Goal: Contribute content: Add original content to the website for others to see

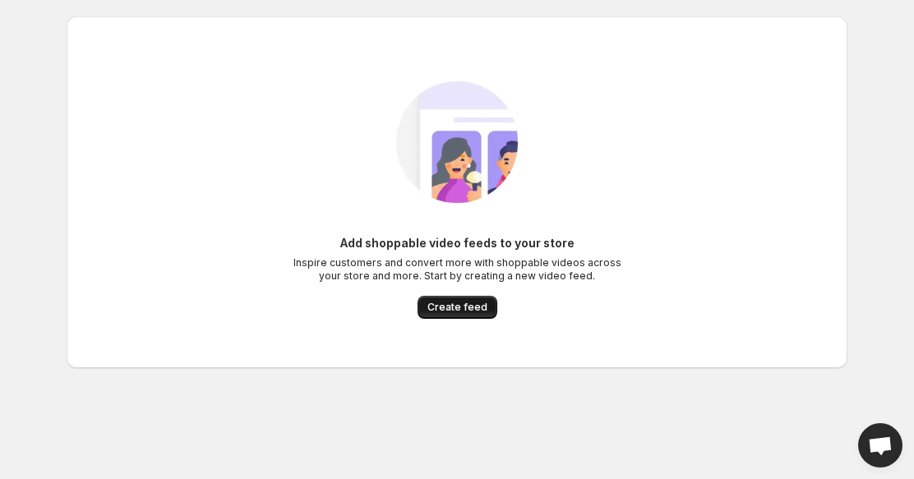
click at [443, 307] on span "Create feed" at bounding box center [457, 307] width 60 height 13
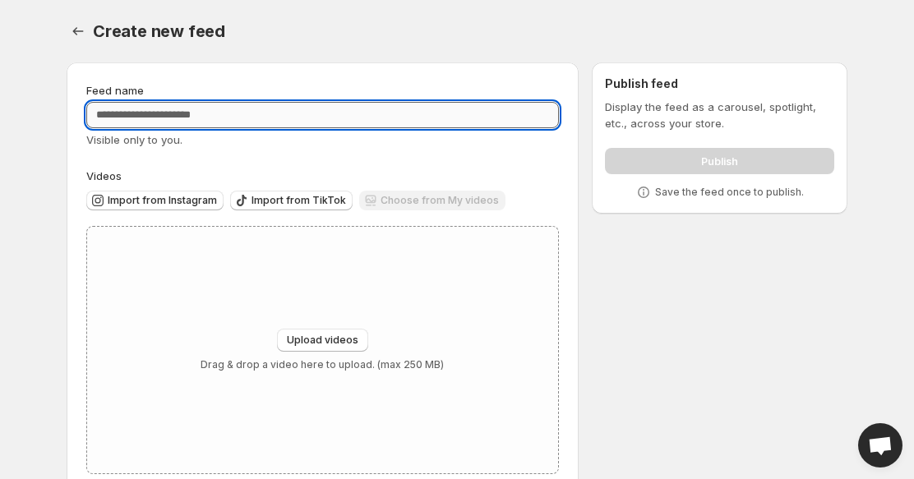
click at [302, 121] on input "Feed name" at bounding box center [322, 115] width 473 height 26
type input "**********"
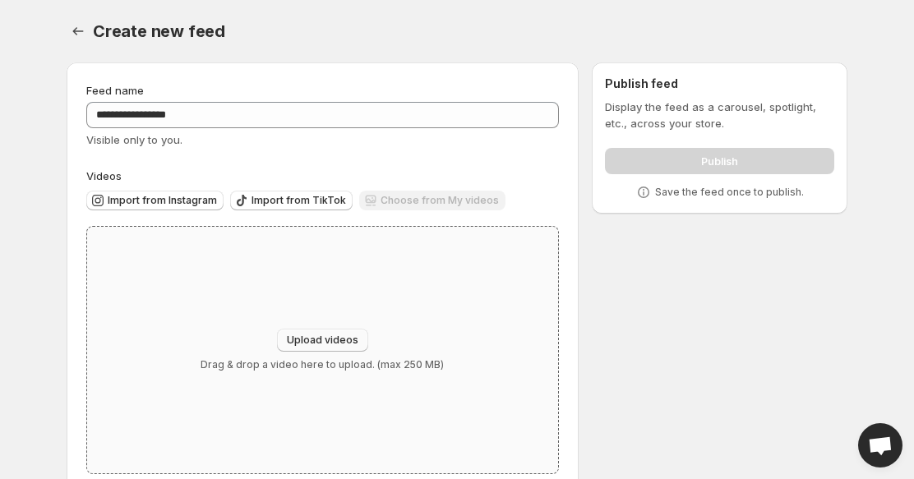
click at [305, 330] on button "Upload videos" at bounding box center [322, 340] width 91 height 23
type input "**********"
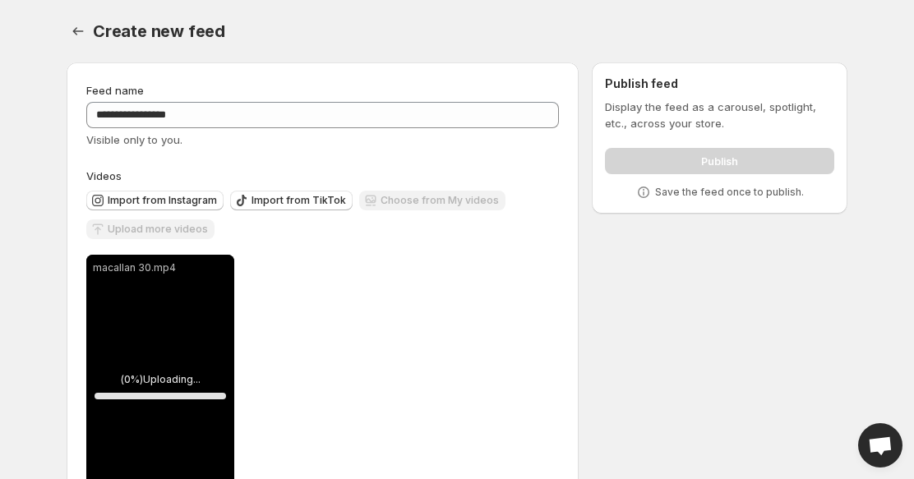
scroll to position [79, 0]
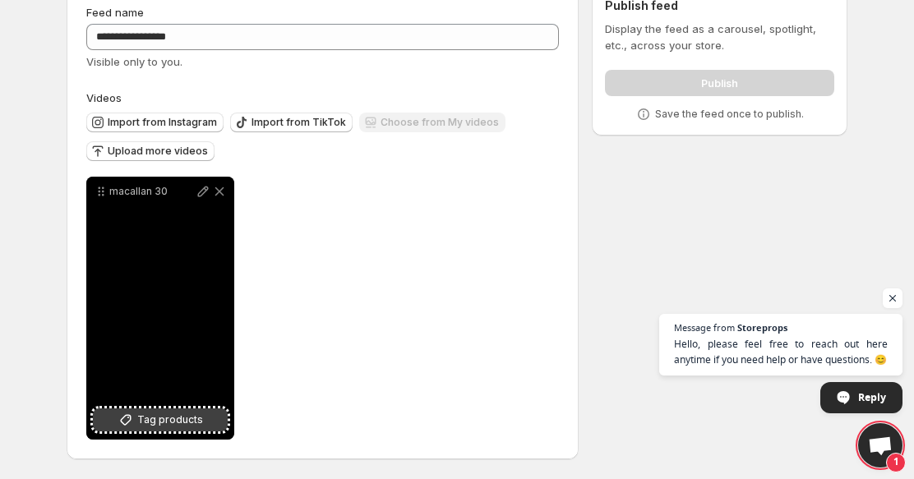
click at [173, 413] on span "Tag products" at bounding box center [170, 420] width 66 height 16
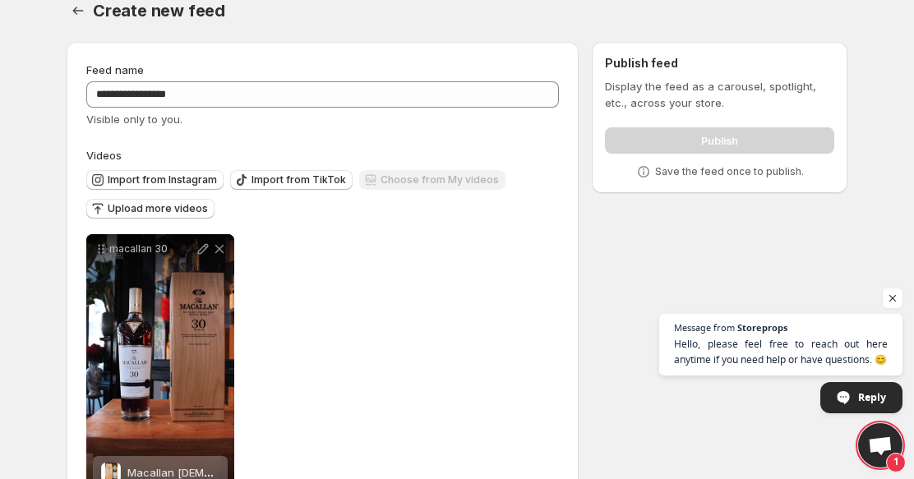
scroll to position [0, 0]
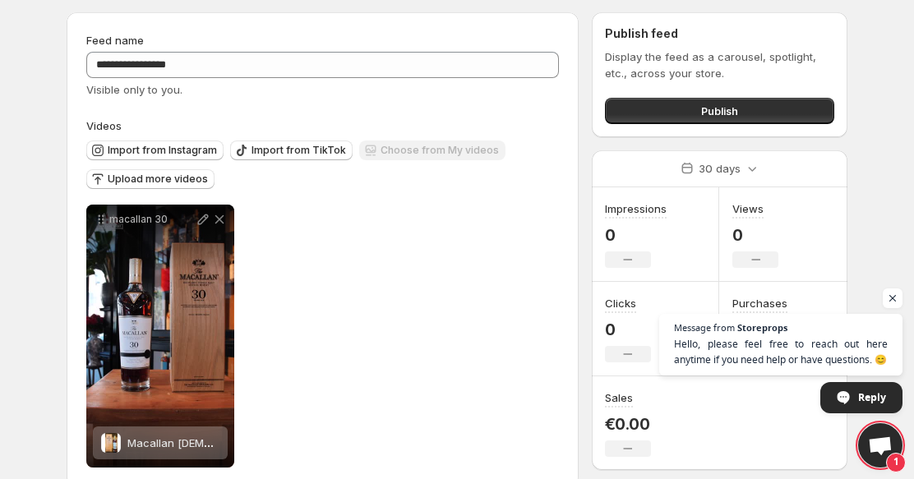
scroll to position [79, 0]
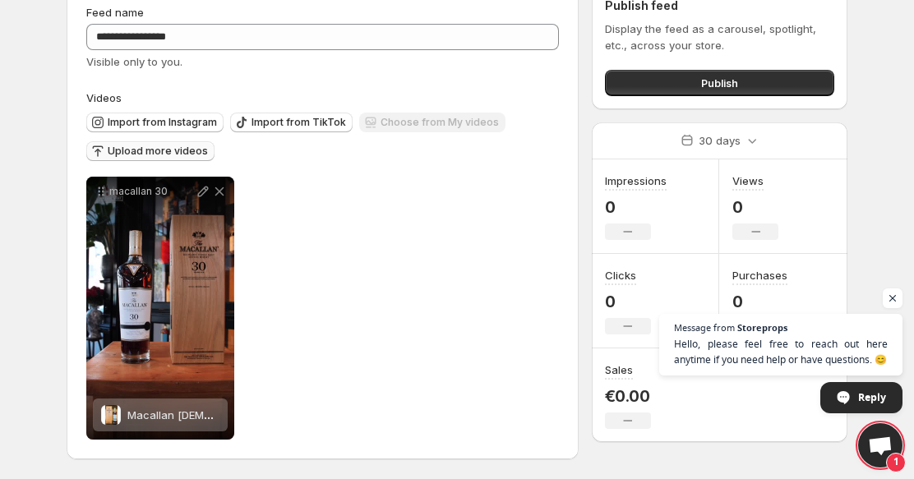
click at [177, 151] on span "Upload more videos" at bounding box center [158, 151] width 100 height 13
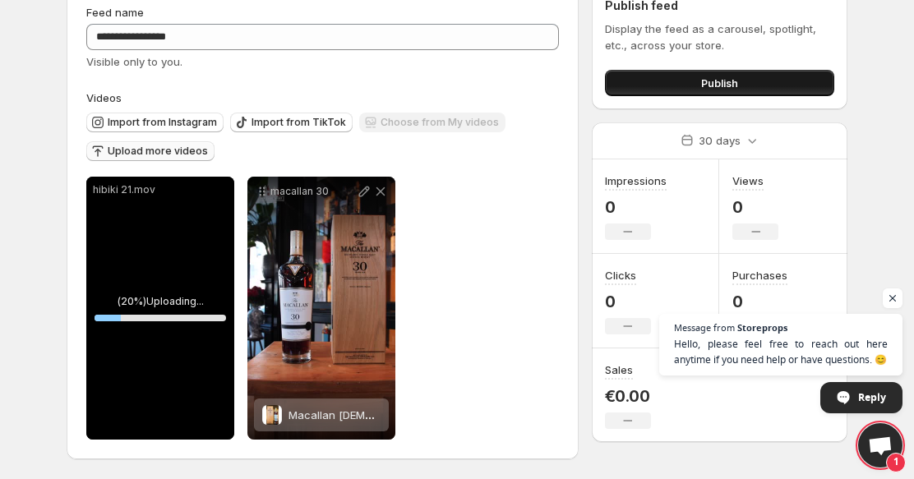
click at [636, 72] on button "Publish" at bounding box center [719, 83] width 229 height 26
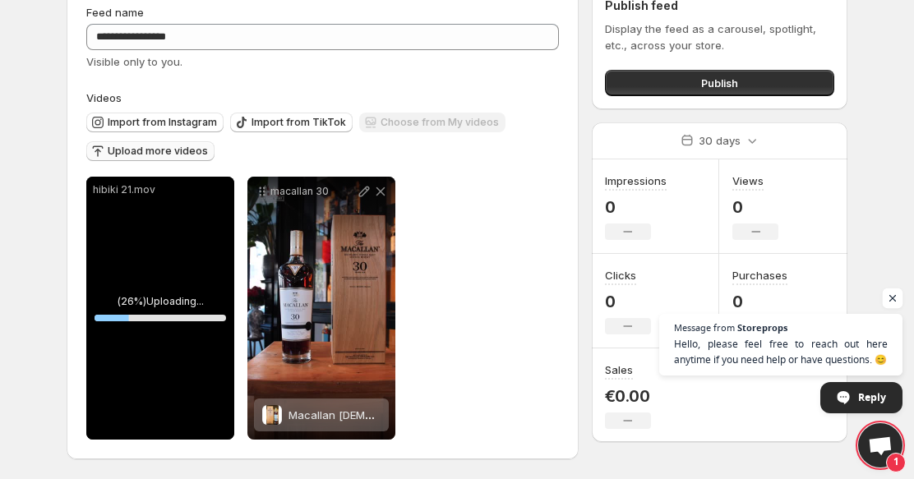
click at [897, 299] on span "Open chat" at bounding box center [893, 299] width 21 height 21
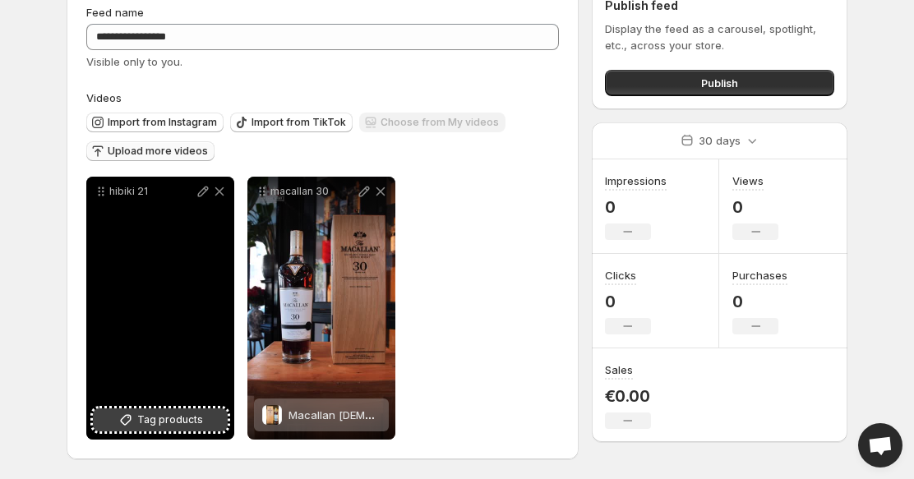
click at [184, 413] on span "Tag products" at bounding box center [170, 420] width 66 height 16
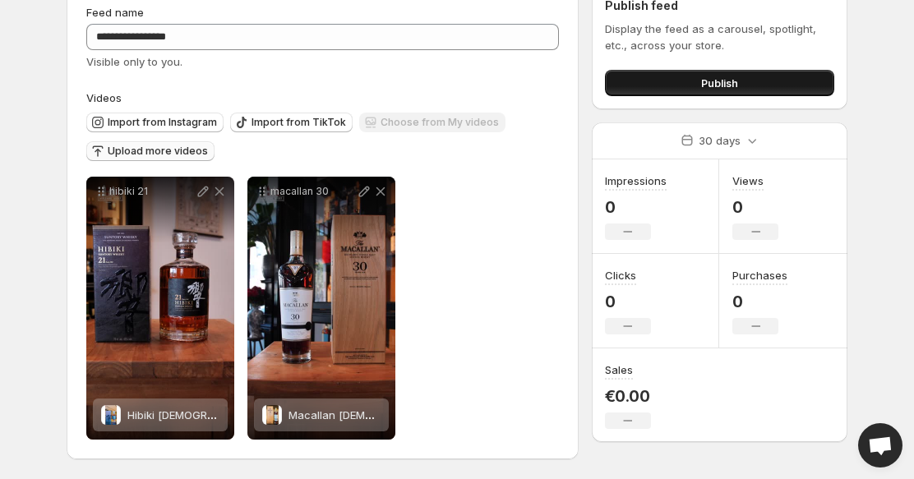
click at [660, 85] on button "Publish" at bounding box center [719, 83] width 229 height 26
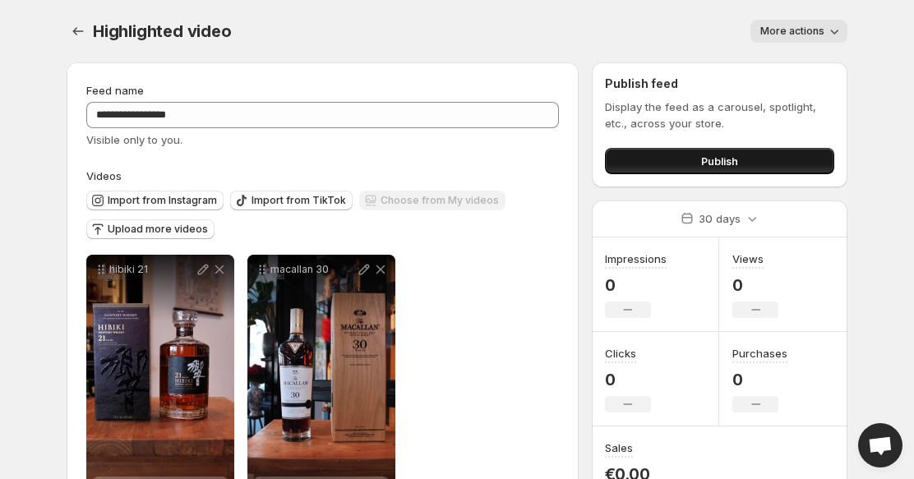
click at [693, 158] on button "Publish" at bounding box center [719, 161] width 229 height 26
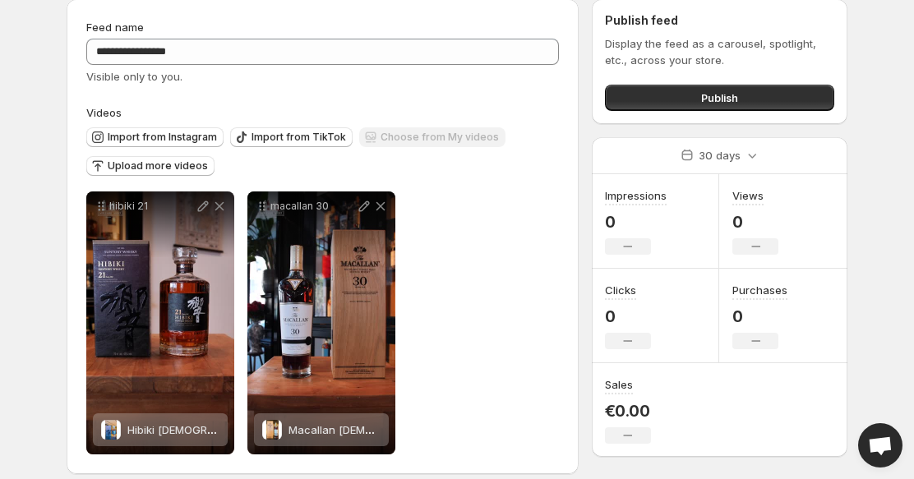
scroll to position [79, 0]
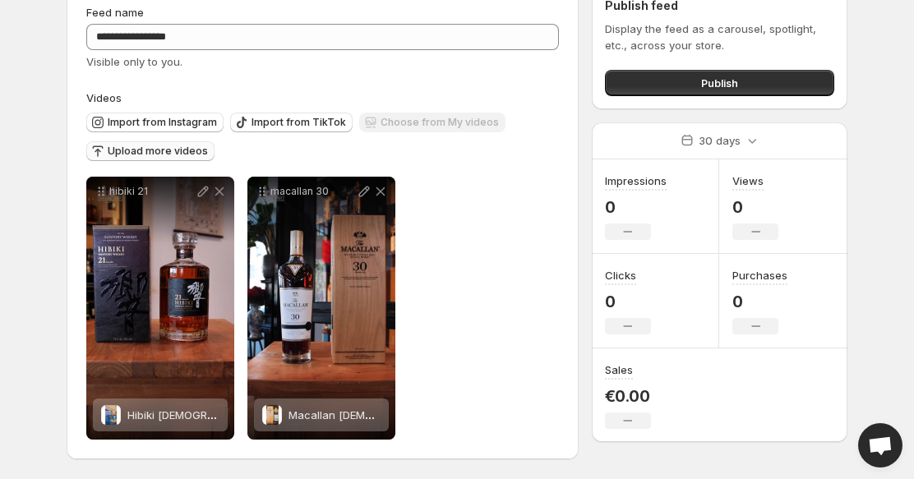
click at [173, 158] on button "Upload more videos" at bounding box center [150, 151] width 128 height 20
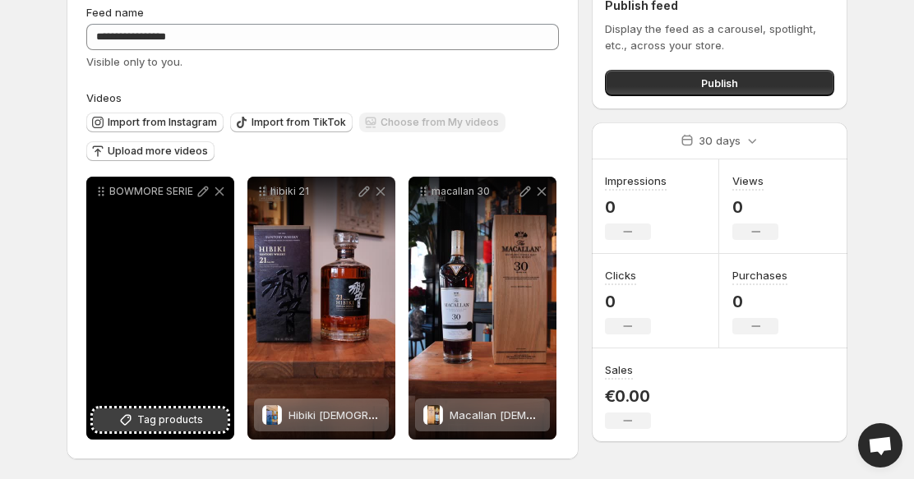
click at [171, 415] on span "Tag products" at bounding box center [170, 420] width 66 height 16
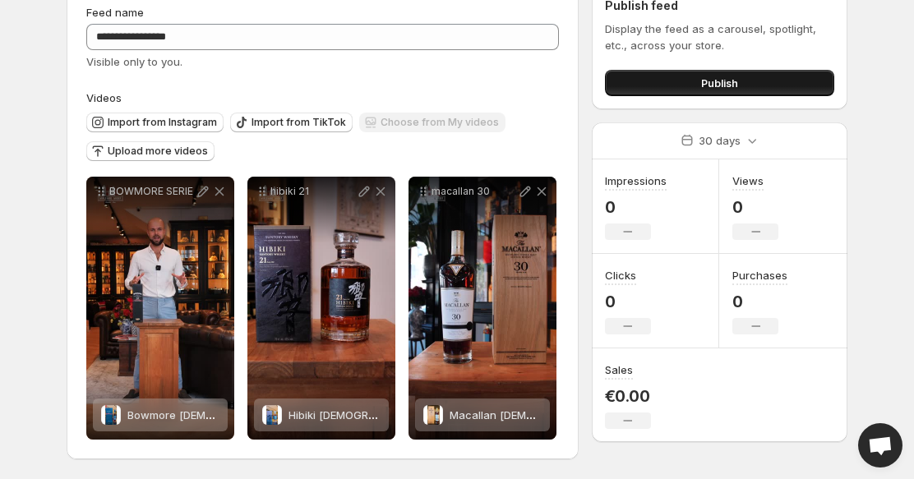
click at [686, 79] on button "Publish" at bounding box center [719, 83] width 229 height 26
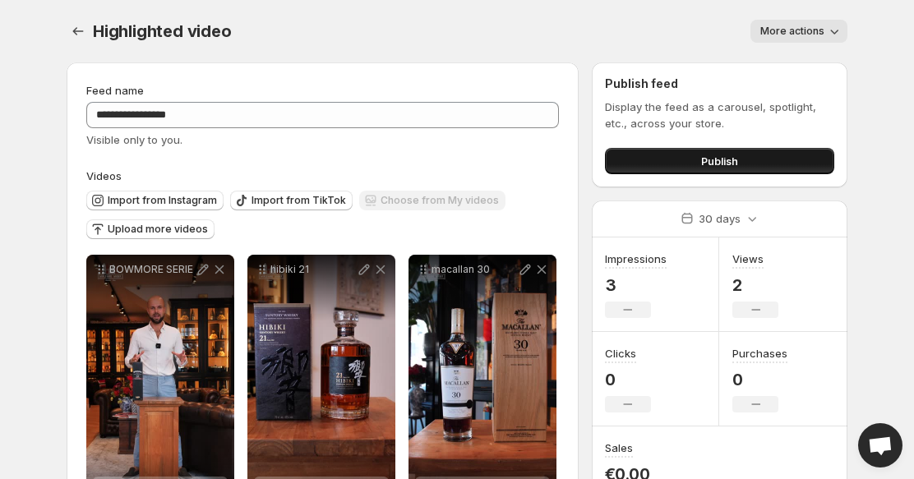
click at [672, 151] on button "Publish" at bounding box center [719, 161] width 229 height 26
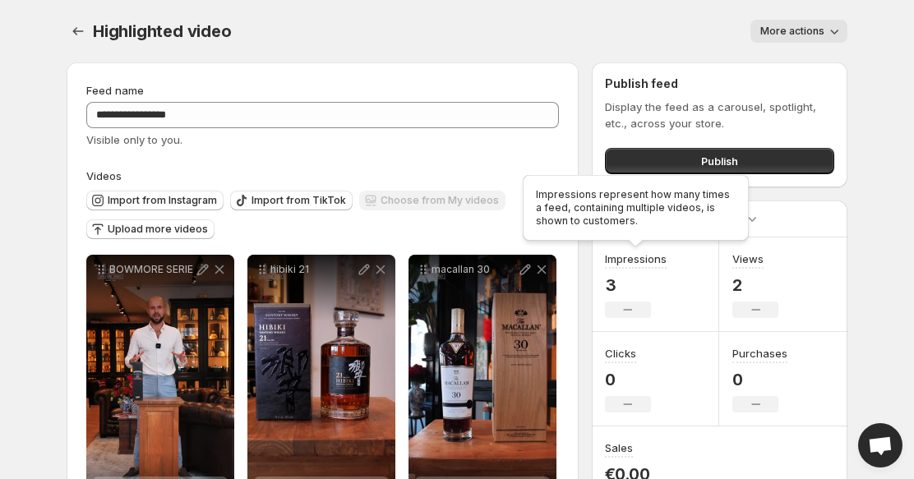
scroll to position [79, 0]
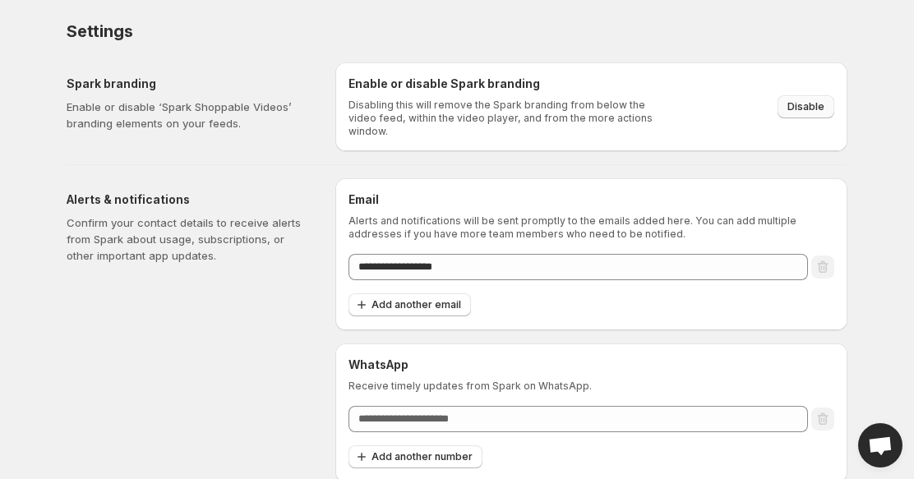
click at [802, 100] on span "Disable" at bounding box center [805, 106] width 37 height 13
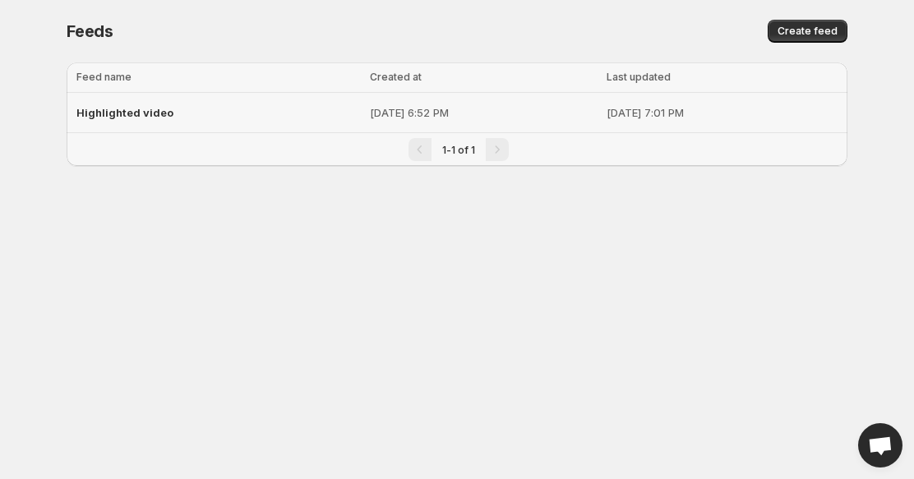
click at [135, 119] on div "Highlighted video" at bounding box center [218, 113] width 284 height 30
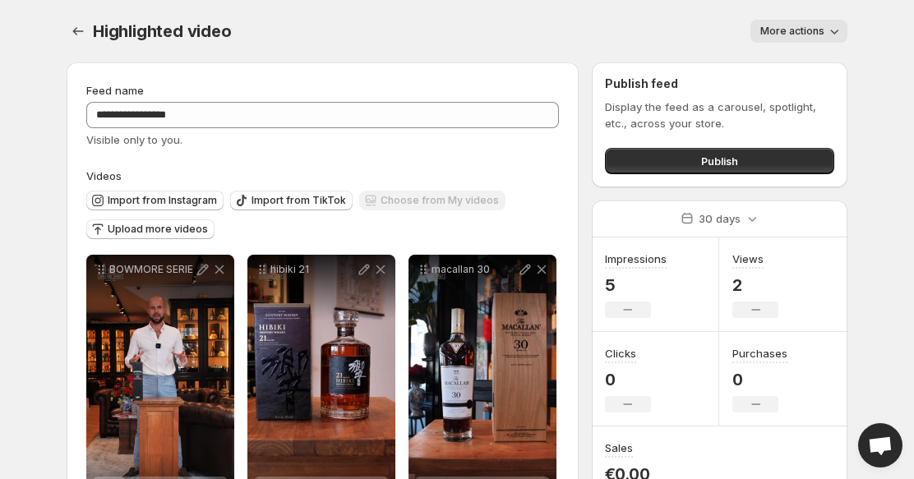
click at [803, 25] on span "More actions" at bounding box center [792, 31] width 64 height 13
click at [621, 18] on div "Highlighted video. This page is ready Highlighted video More actions More actio…" at bounding box center [457, 31] width 781 height 62
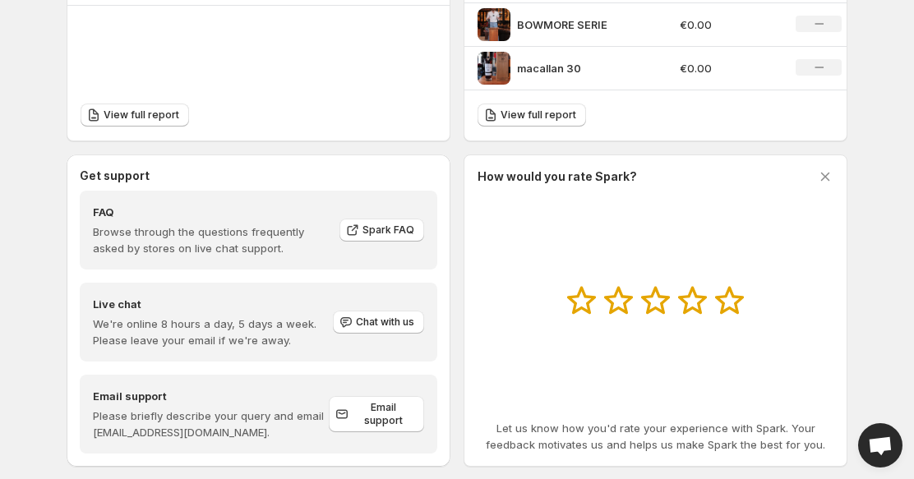
scroll to position [694, 0]
